Goal: Task Accomplishment & Management: Manage account settings

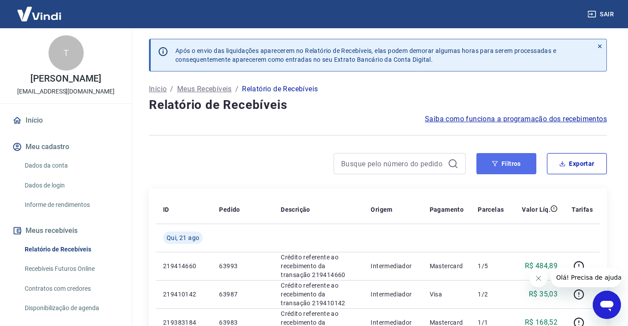
click at [522, 163] on button "Filtros" at bounding box center [507, 163] width 60 height 21
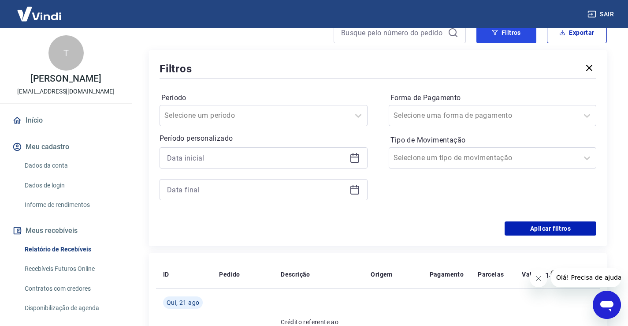
scroll to position [132, 0]
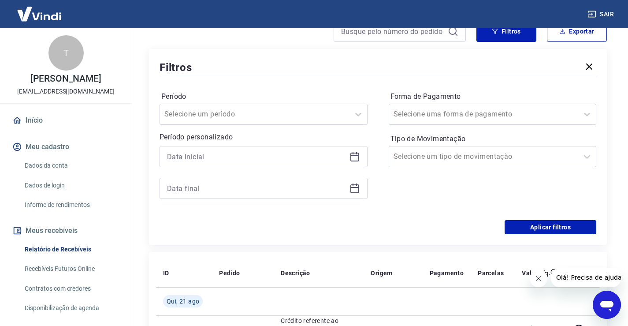
click at [357, 160] on icon at bounding box center [355, 156] width 11 height 11
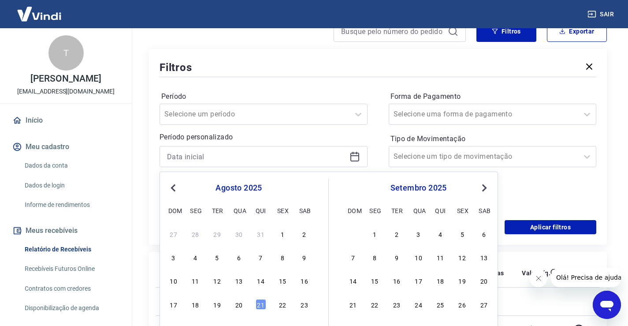
click at [357, 155] on icon at bounding box center [355, 155] width 9 height 1
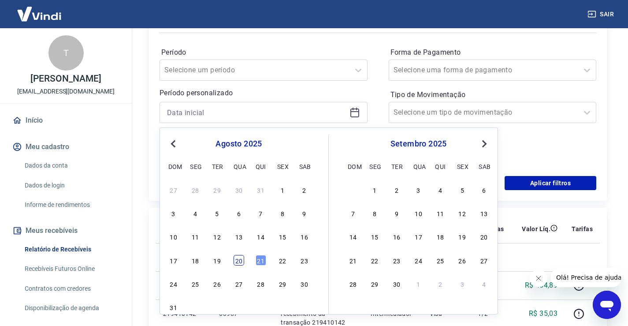
click at [242, 261] on div "20" at bounding box center [239, 260] width 11 height 11
type input "[DATE]"
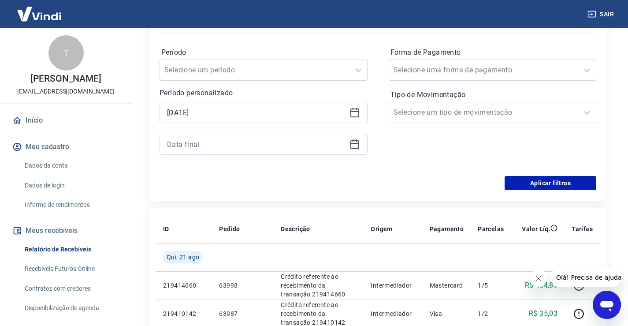
click at [352, 145] on icon at bounding box center [355, 144] width 11 height 11
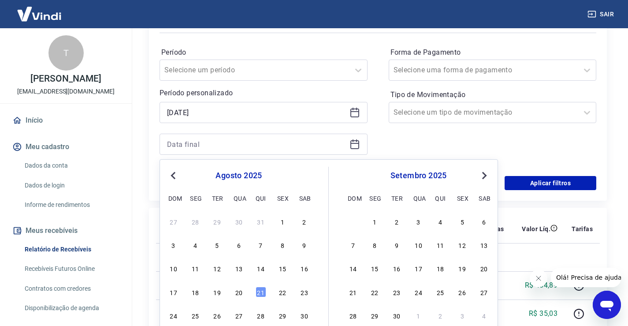
drag, startPoint x: 242, startPoint y: 291, endPoint x: 376, endPoint y: 177, distance: 175.8
click at [241, 291] on div "20" at bounding box center [239, 292] width 11 height 11
type input "[DATE]"
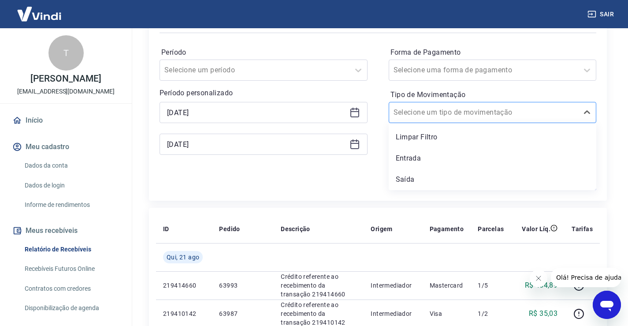
click at [488, 112] on div at bounding box center [484, 112] width 181 height 12
click at [422, 162] on div "Entrada" at bounding box center [493, 158] width 208 height 18
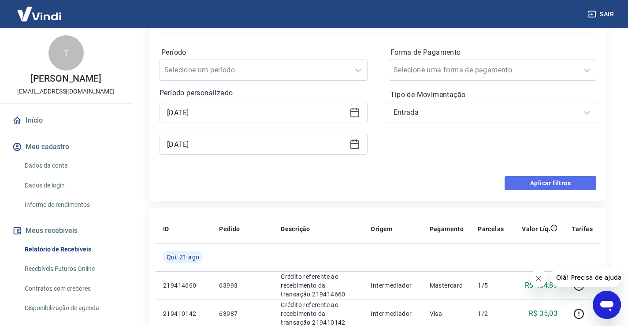
click at [594, 183] on button "Aplicar filtros" at bounding box center [551, 183] width 92 height 14
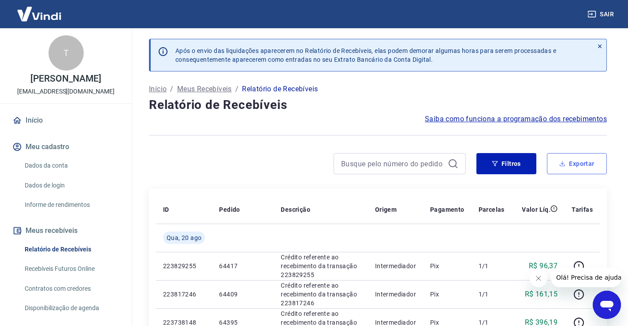
click at [571, 164] on button "Exportar" at bounding box center [577, 163] width 60 height 21
type input "[DATE]"
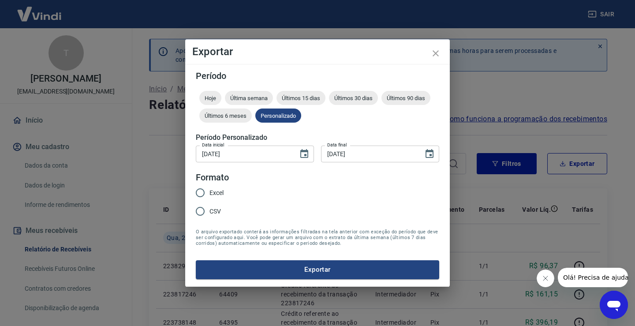
click at [198, 209] on input "CSV" at bounding box center [200, 211] width 19 height 19
radio input "true"
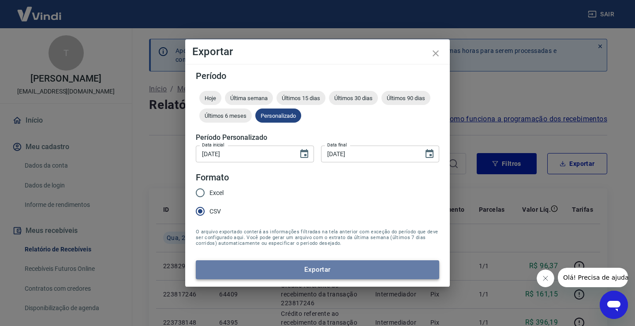
click at [325, 276] on button "Exportar" at bounding box center [317, 269] width 243 height 19
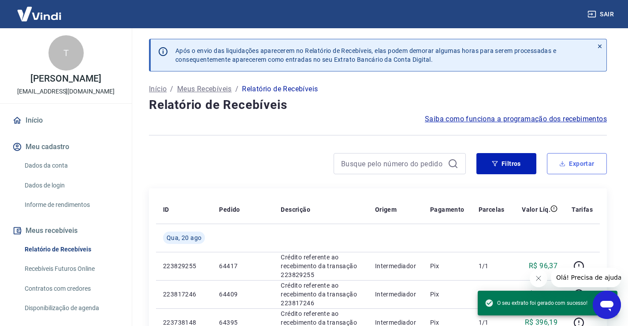
click at [559, 165] on button "Exportar" at bounding box center [577, 163] width 60 height 21
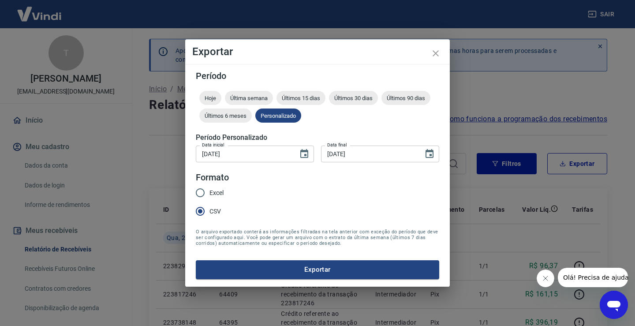
click at [205, 189] on input "Excel" at bounding box center [200, 192] width 19 height 19
radio input "true"
click at [308, 268] on button "Exportar" at bounding box center [317, 269] width 243 height 19
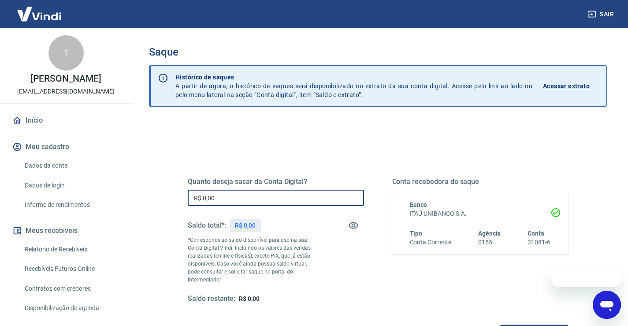
click at [251, 194] on input "R$ 0,00" at bounding box center [276, 198] width 176 height 16
type input "R$ 8.142,15"
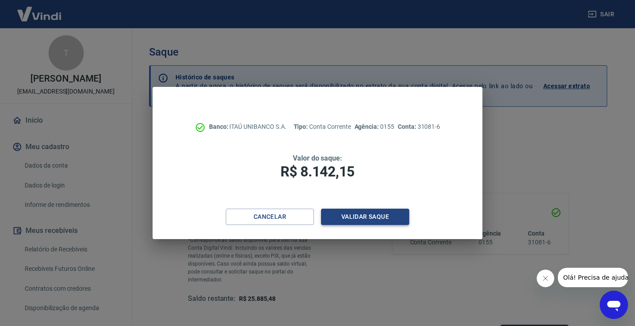
click at [398, 216] on button "Validar saque" at bounding box center [365, 217] width 88 height 16
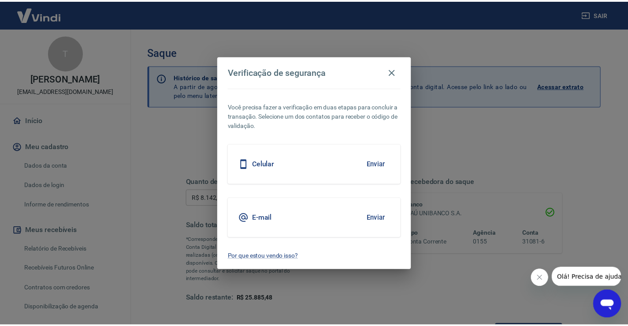
scroll to position [7, 0]
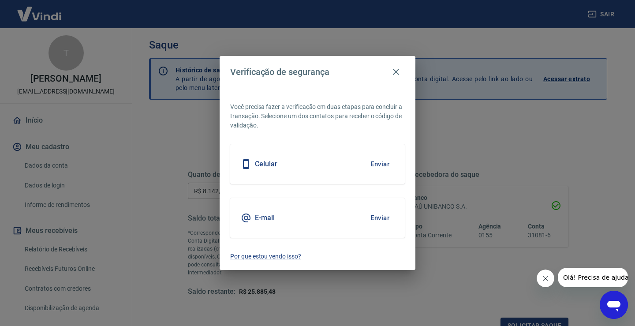
click at [380, 218] on button "Enviar" at bounding box center [380, 218] width 29 height 19
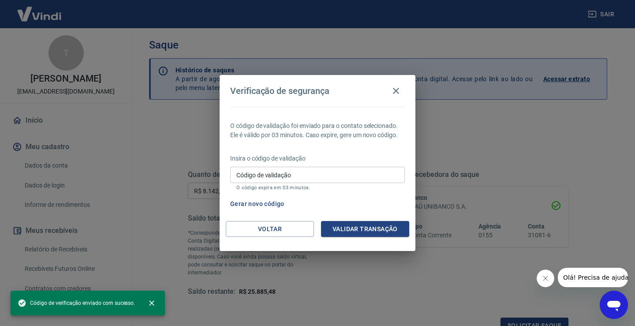
click at [340, 173] on input "Código de validação" at bounding box center [317, 175] width 175 height 16
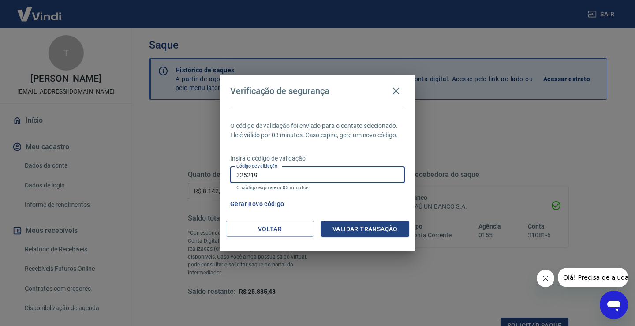
type input "325219"
click at [372, 233] on button "Validar transação" at bounding box center [365, 229] width 88 height 16
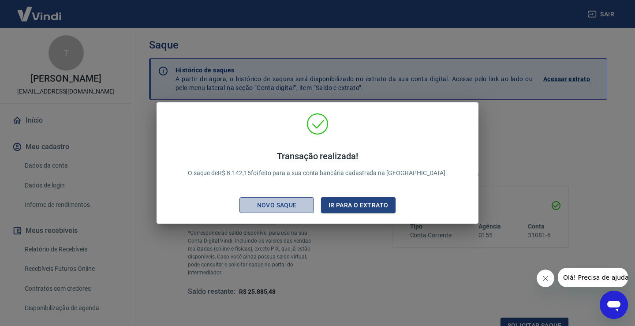
click at [297, 206] on div "Novo saque" at bounding box center [276, 205] width 61 height 11
